Goal: Check status: Check status

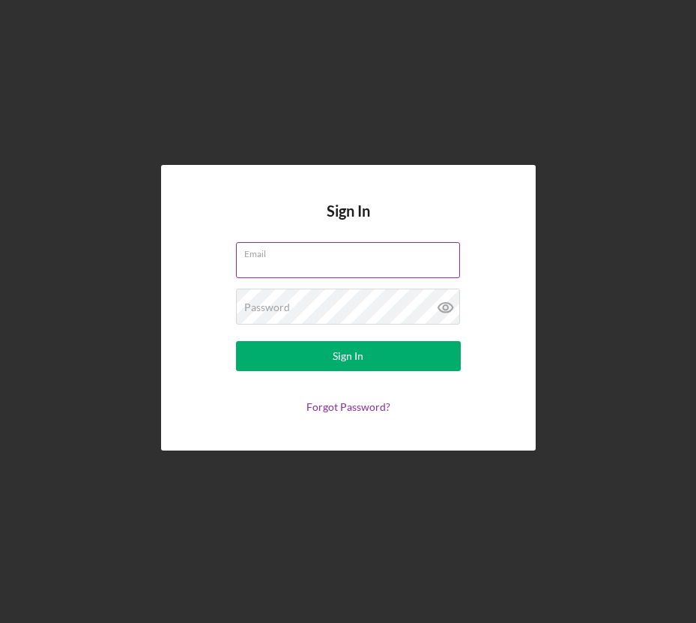
type input "[EMAIL_ADDRESS][DOMAIN_NAME]"
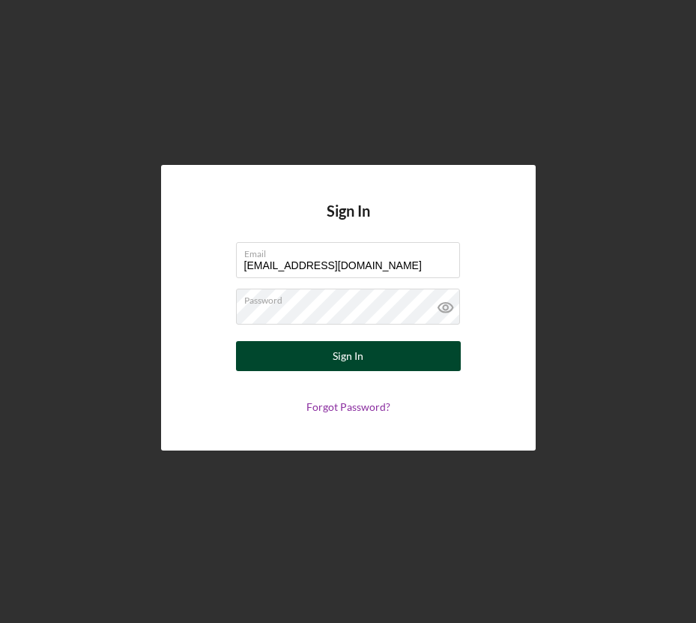
click at [290, 348] on button "Sign In" at bounding box center [348, 356] width 225 height 30
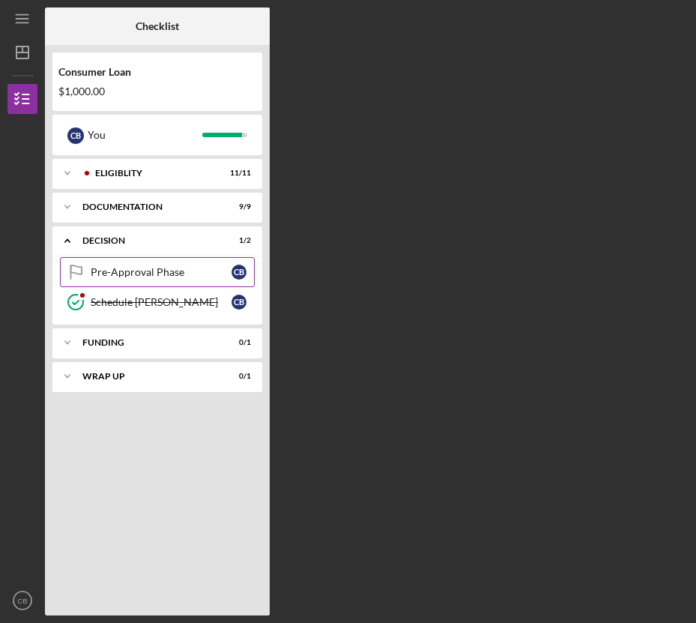
click at [200, 281] on link "Pre-Approval Phase Pre-Approval Phase C B" at bounding box center [157, 272] width 195 height 30
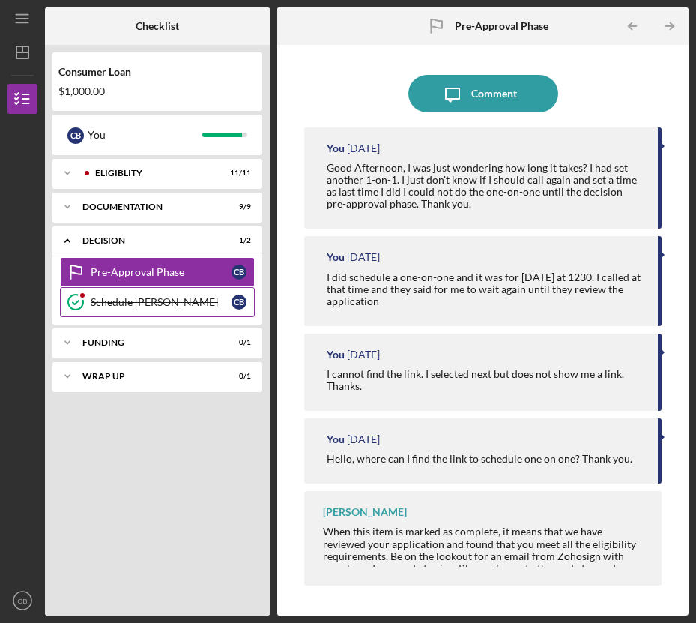
click at [144, 306] on div "Schedule [PERSON_NAME]" at bounding box center [161, 302] width 141 height 12
